Goal: Task Accomplishment & Management: Complete application form

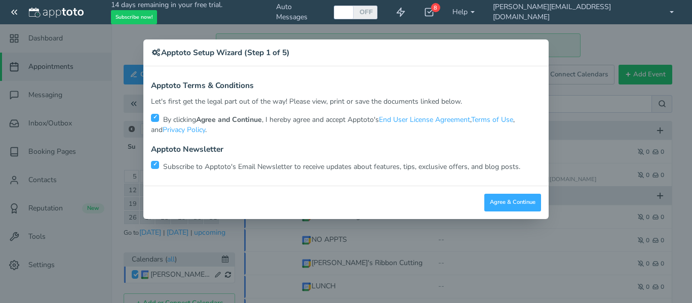
scroll to position [53, 0]
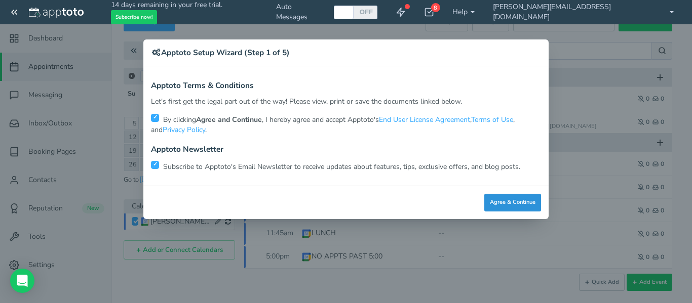
click at [522, 198] on button "Agree & Continue" at bounding box center [512, 203] width 57 height 18
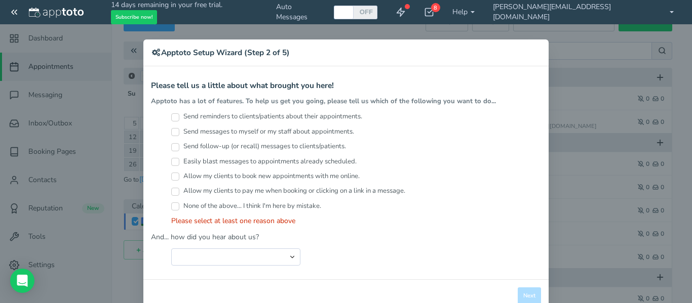
click at [171, 117] on input "Send reminders to clients/patients about their appointments." at bounding box center [175, 117] width 8 height 8
checkbox input "true"
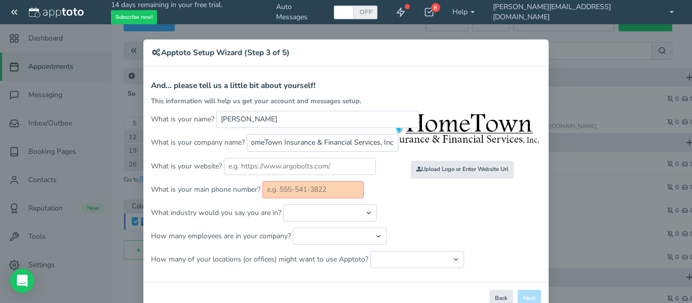
scroll to position [0, 6]
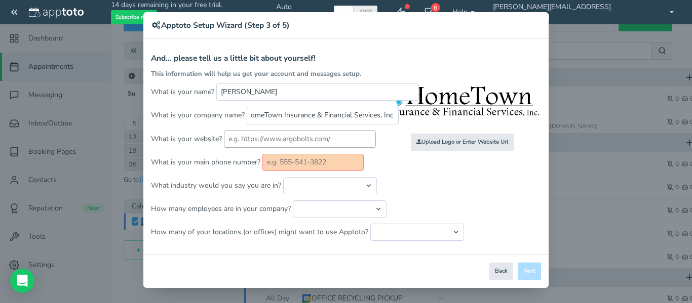
type input "HomeTown Insurance & Financial Services, Inc."
click at [271, 140] on input "text" at bounding box center [300, 139] width 152 height 17
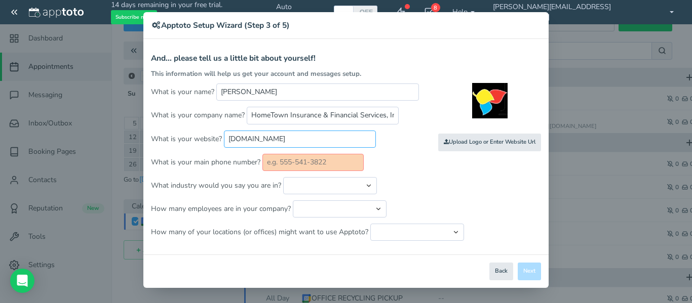
type input "[DOMAIN_NAME]"
click at [313, 161] on input "text" at bounding box center [312, 162] width 101 height 17
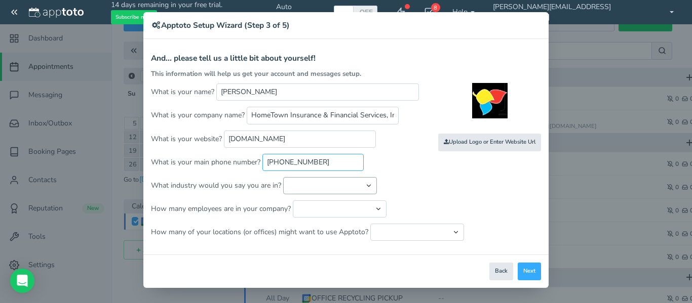
type input "[PHONE_NUMBER]"
click at [302, 185] on select "Automotive Cleaning Services Consulting Education - Classroom Education - Admis…" at bounding box center [330, 185] width 94 height 17
select select "string:Sales"
click at [283, 177] on select "Automotive Cleaning Services Consulting Education - Classroom Education - Admis…" at bounding box center [330, 185] width 94 height 17
click at [339, 205] on select "Just me 1 to 5 6 to 10 11 to 25 26 to 50 51 to 100 101 to 500 501 to 1000 More …" at bounding box center [340, 209] width 94 height 17
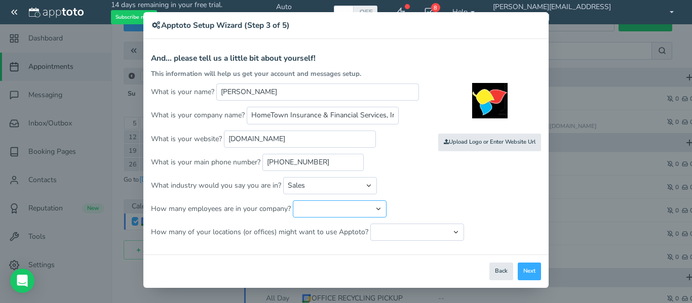
select select "string:1..5"
click at [293, 201] on select "Just me 1 to 5 6 to 10 11 to 25 26 to 50 51 to 100 101 to 500 501 to 1000 More …" at bounding box center [340, 209] width 94 height 17
click at [420, 234] on select "Just one location 2 3 4 5 6 to 10 11 to 25 26 to 50 More than 50" at bounding box center [417, 232] width 94 height 17
select select "string:1"
click at [370, 224] on select "Just one location 2 3 4 5 6 to 10 11 to 25 26 to 50 More than 50" at bounding box center [417, 232] width 94 height 17
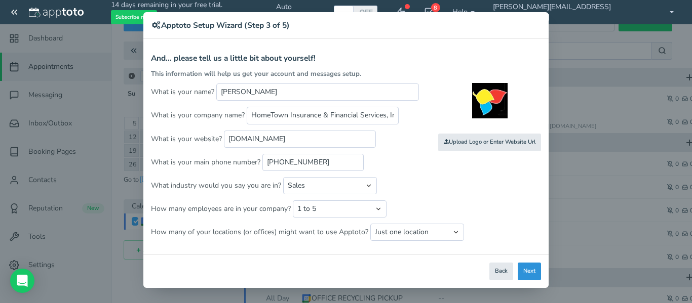
click at [526, 274] on button "Next" at bounding box center [529, 272] width 23 height 18
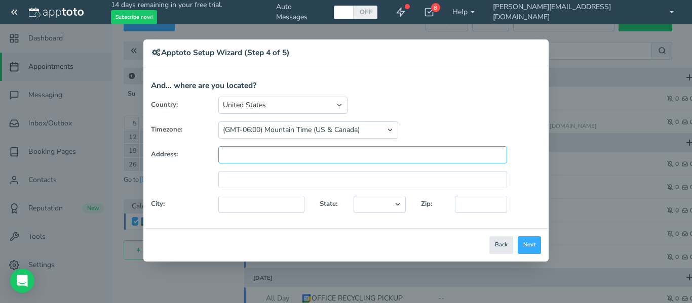
click at [241, 155] on input "text" at bounding box center [362, 154] width 289 height 17
type input "[STREET_ADDRESS][PERSON_NAME]"
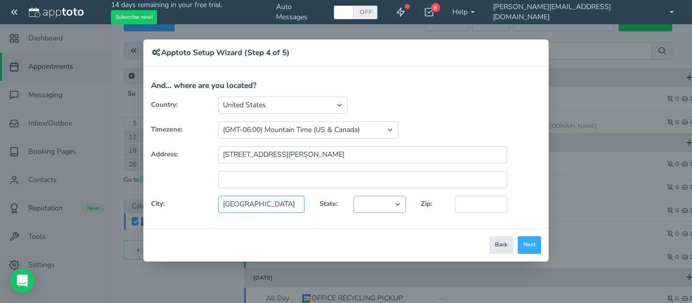
type input "[GEOGRAPHIC_DATA]"
click at [391, 209] on select "[US_STATE] [US_STATE] [US_STATE] [US_STATE] [US_STATE] [US_STATE] [US_STATE] [U…" at bounding box center [379, 204] width 52 height 17
select select "string:CO"
click at [353, 196] on select "[US_STATE] [US_STATE] [US_STATE] [US_STATE] [US_STATE] [US_STATE] [US_STATE] [U…" at bounding box center [379, 204] width 52 height 17
click at [491, 208] on input "text" at bounding box center [481, 204] width 52 height 17
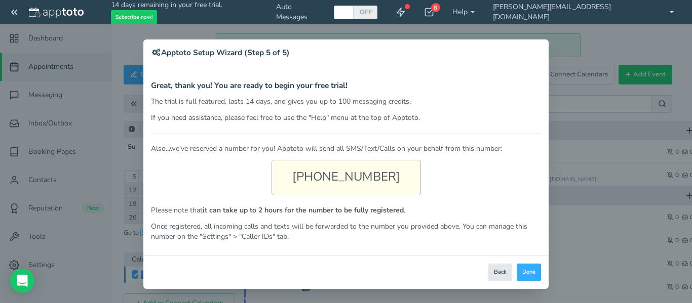
click at [387, 178] on div "[PHONE_NUMBER]" at bounding box center [345, 177] width 149 height 35
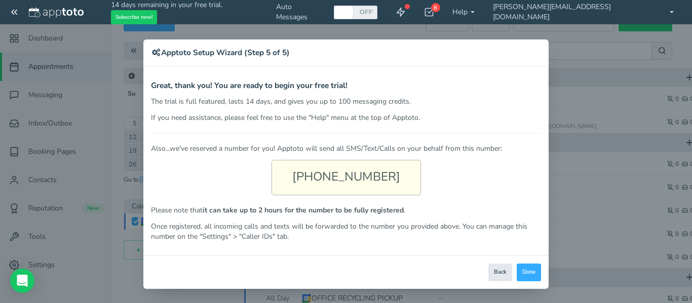
scroll to position [1, 0]
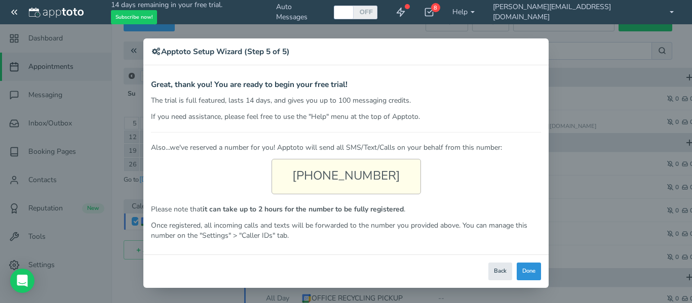
click at [528, 272] on button "Done" at bounding box center [529, 272] width 24 height 18
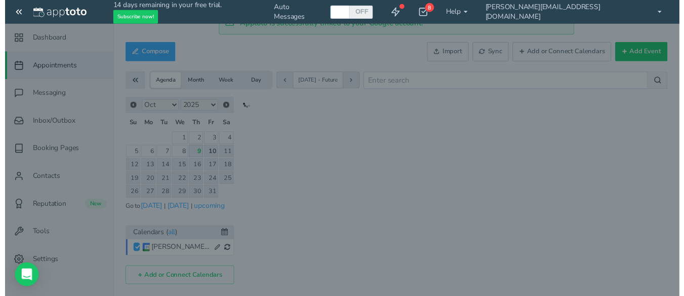
scroll to position [0, 0]
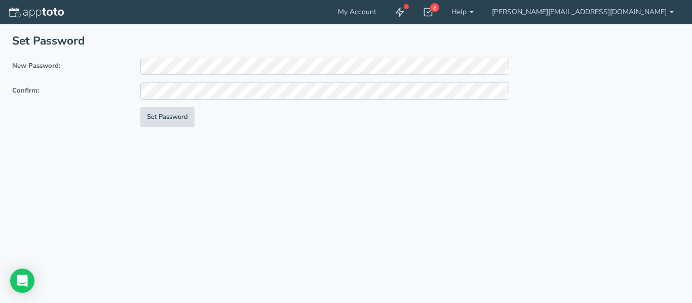
click at [176, 114] on button "Set Password" at bounding box center [167, 117] width 54 height 20
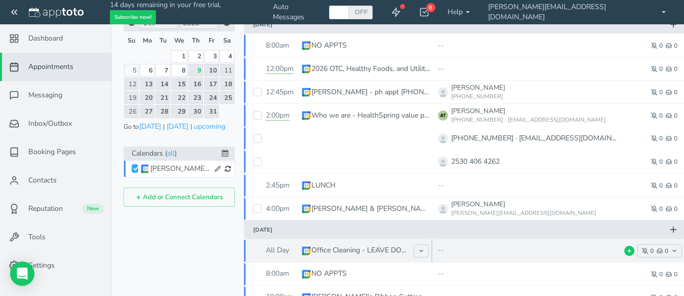
scroll to position [123, 0]
